Goal: Task Accomplishment & Management: Use online tool/utility

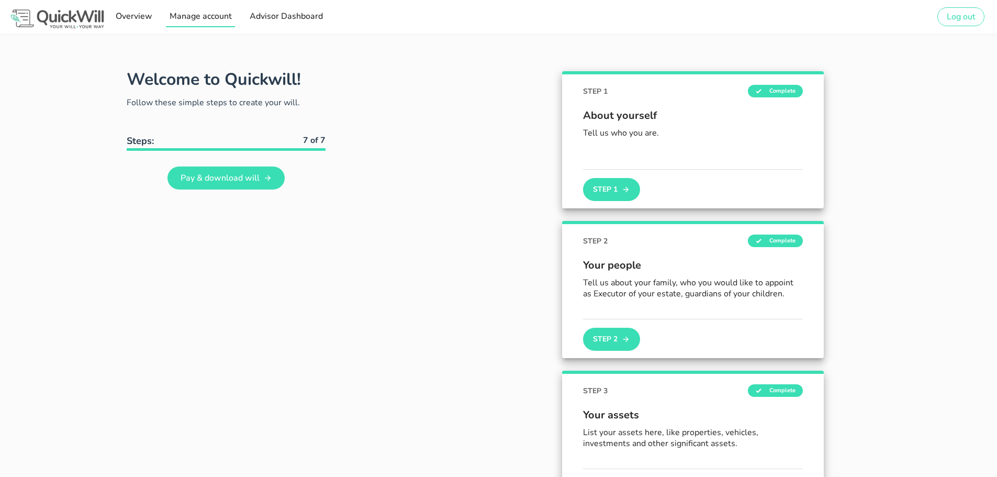
click at [198, 17] on span "Manage account" at bounding box center [200, 16] width 63 height 12
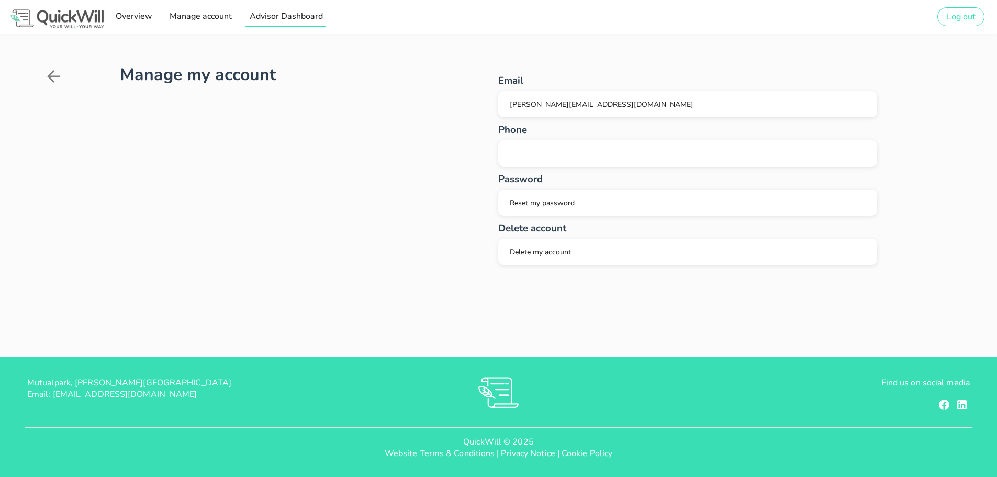
click at [273, 19] on span "Advisor Dashboard" at bounding box center [286, 16] width 74 height 12
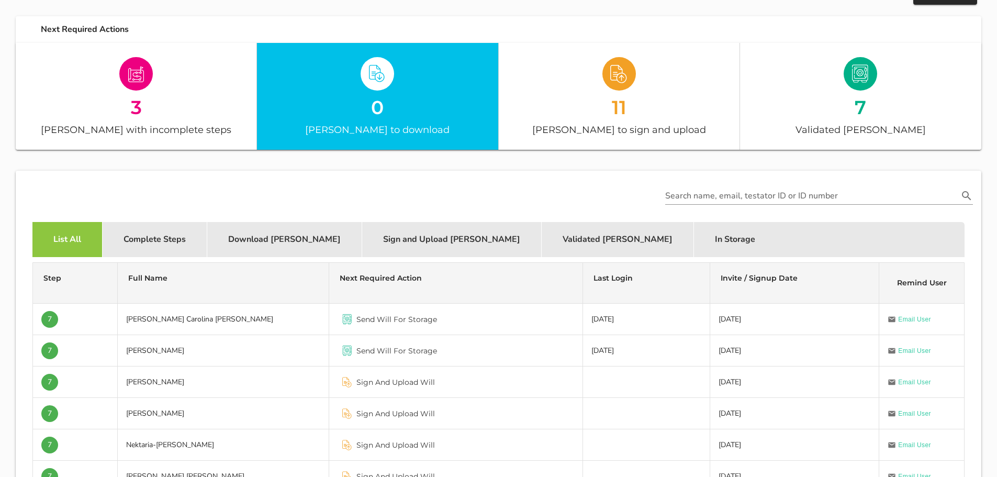
scroll to position [157, 0]
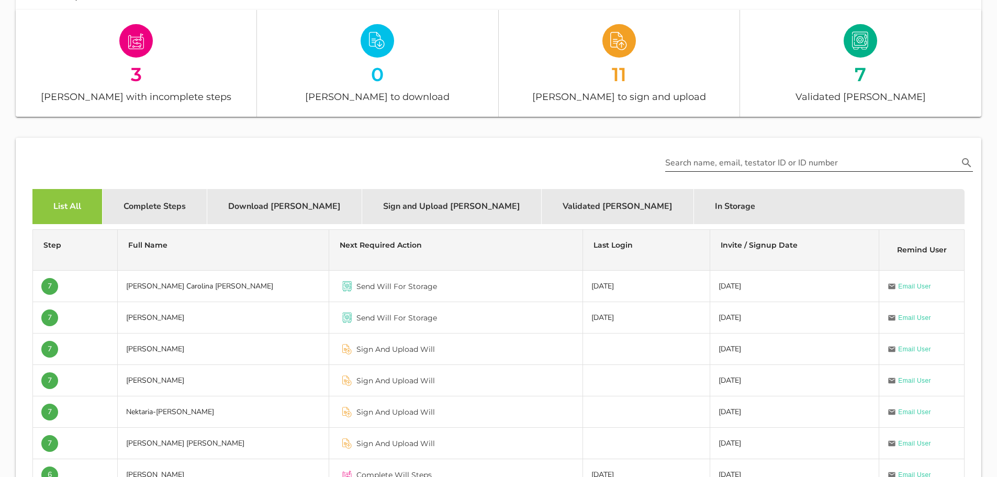
click at [823, 154] on input "Search name, email, testator ID or ID number" at bounding box center [811, 162] width 293 height 17
type input "das"
click at [960, 166] on button "Search name, email, testator ID or ID number appended action" at bounding box center [966, 163] width 19 height 14
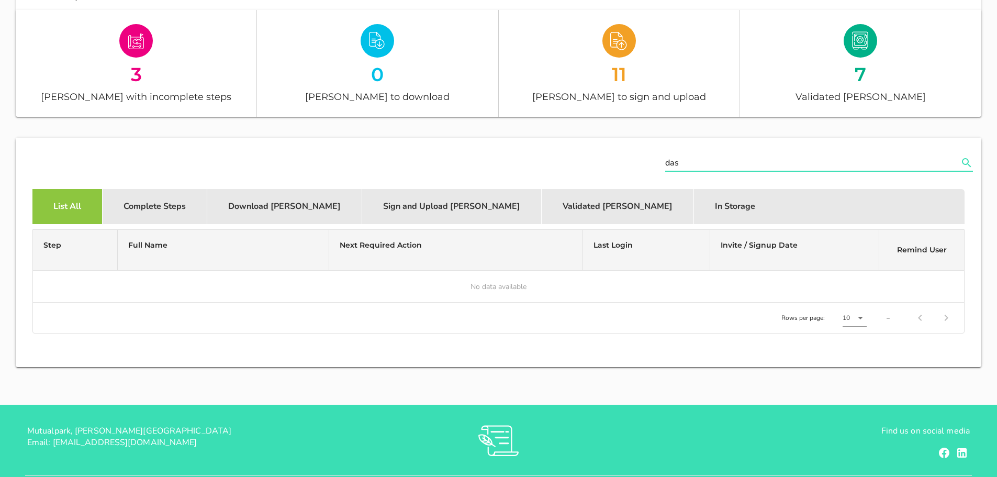
drag, startPoint x: 693, startPoint y: 156, endPoint x: 628, endPoint y: 161, distance: 65.0
click at [628, 161] on div "das" at bounding box center [498, 163] width 961 height 47
click at [962, 163] on icon "Search name, email, testator ID or ID number appended action" at bounding box center [966, 162] width 13 height 13
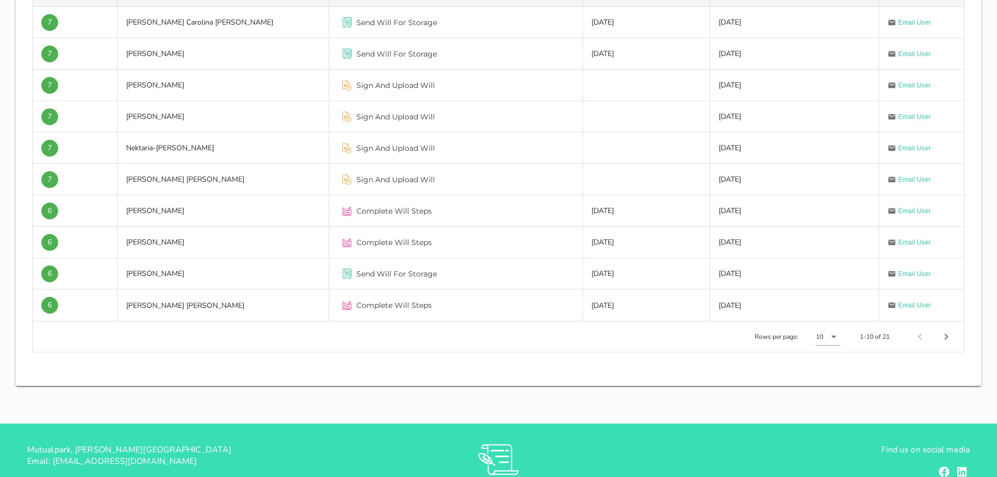
scroll to position [419, 0]
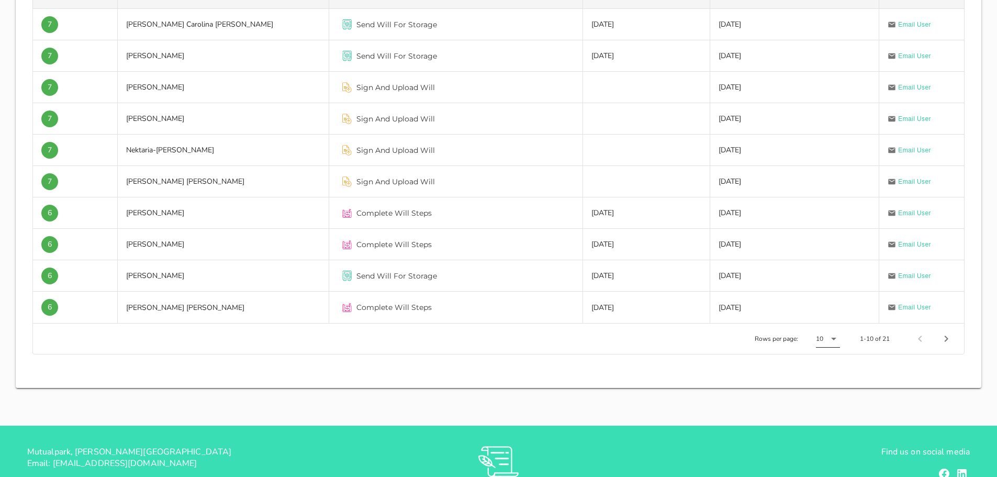
click at [831, 343] on icon at bounding box center [833, 338] width 13 height 13
click at [825, 373] on div "25" at bounding box center [832, 372] width 16 height 10
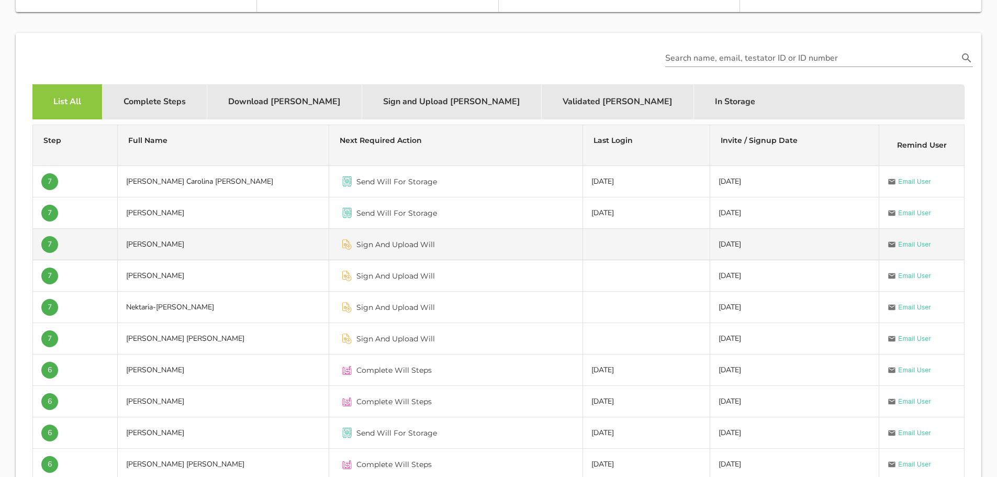
scroll to position [0, 0]
